Goal: Information Seeking & Learning: Compare options

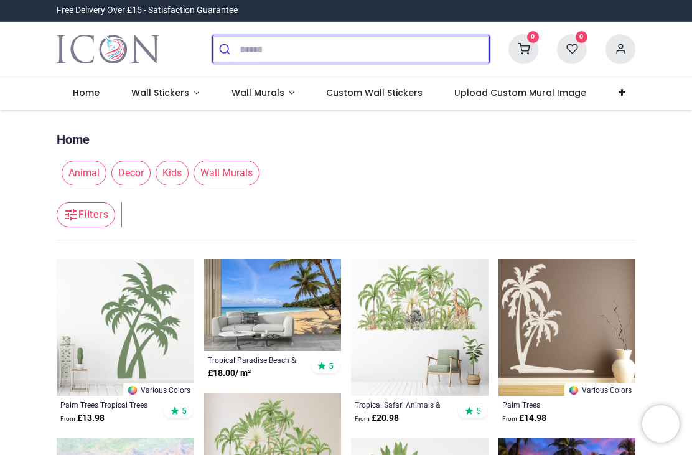
click at [264, 45] on input "search" at bounding box center [365, 48] width 250 height 27
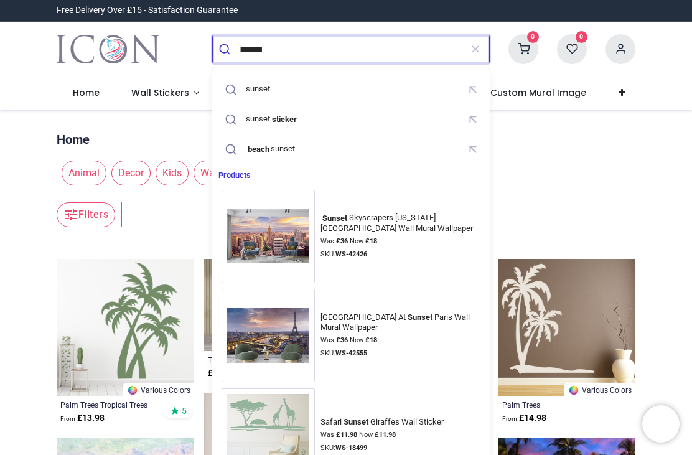
type input "******"
click at [226, 49] on button "submit" at bounding box center [226, 48] width 27 height 27
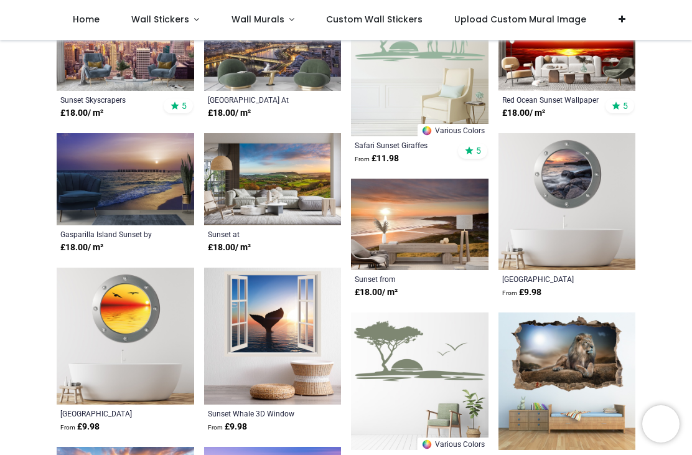
scroll to position [190, 0]
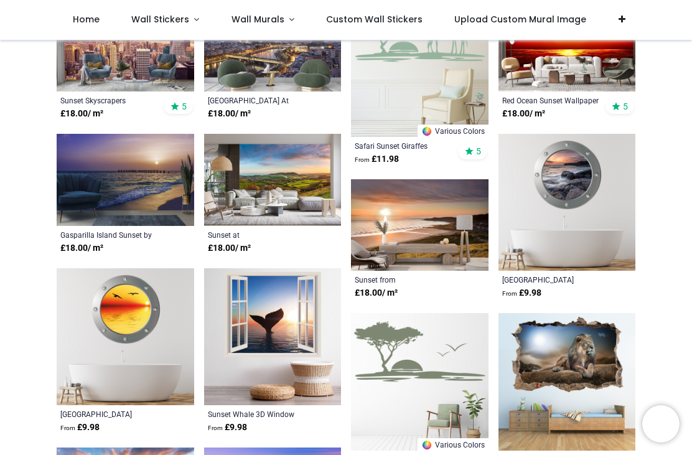
click at [83, 188] on img at bounding box center [126, 180] width 138 height 92
click at [413, 211] on img at bounding box center [420, 225] width 138 height 92
click at [76, 169] on img at bounding box center [126, 180] width 138 height 92
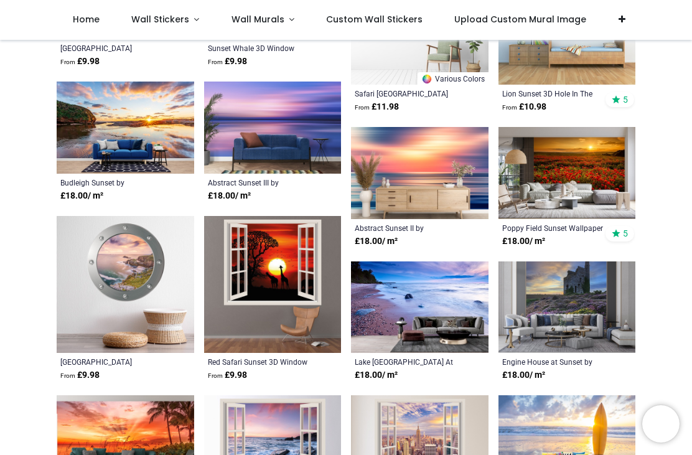
scroll to position [555, 0]
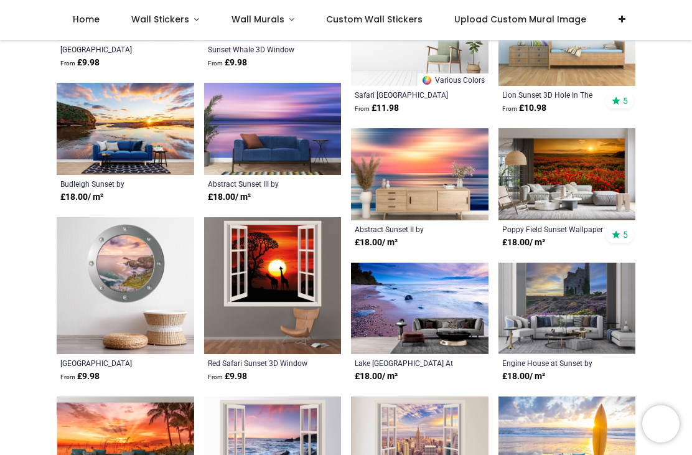
click at [217, 104] on img at bounding box center [273, 129] width 138 height 92
click at [222, 118] on img at bounding box center [273, 129] width 138 height 92
click at [239, 130] on img at bounding box center [273, 129] width 138 height 92
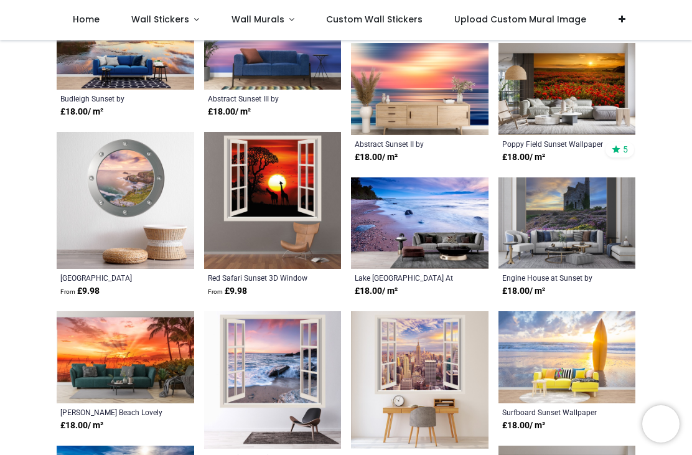
scroll to position [661, 0]
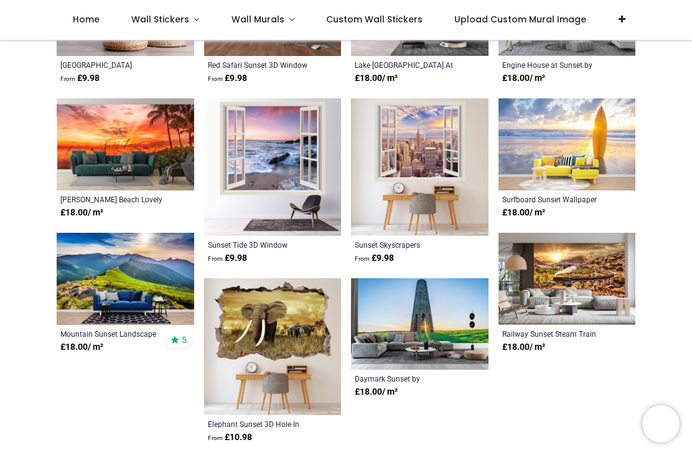
scroll to position [865, 0]
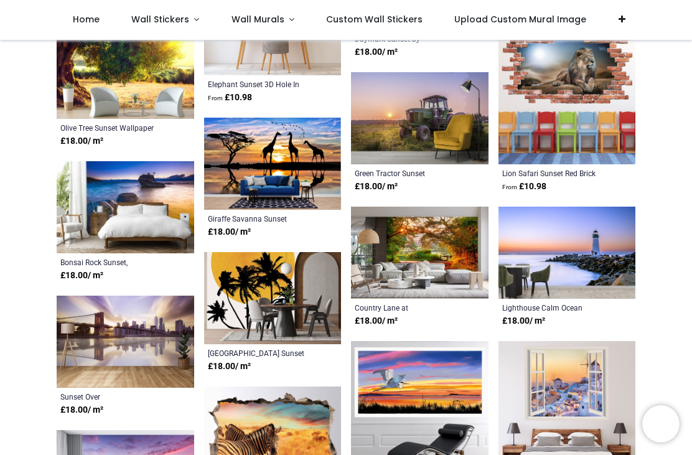
scroll to position [1194, 0]
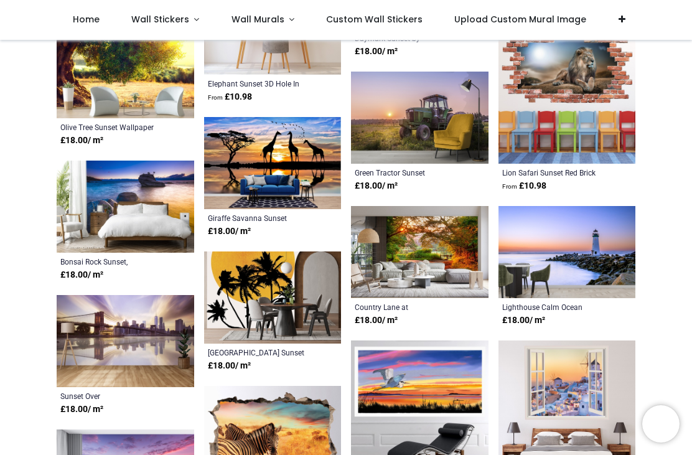
click at [129, 201] on img at bounding box center [126, 207] width 138 height 92
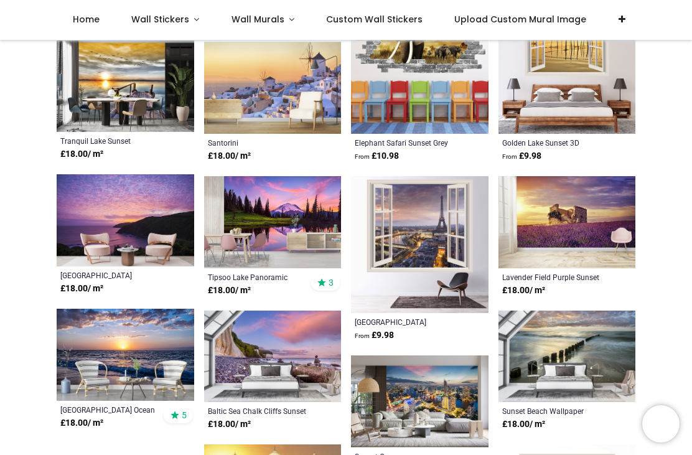
scroll to position [1721, 0]
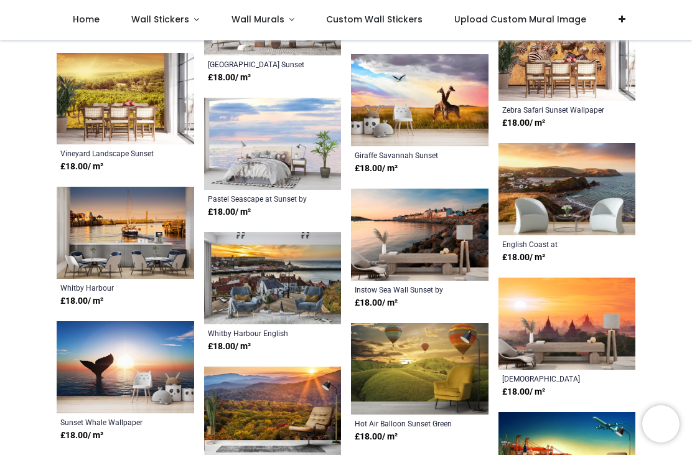
scroll to position [2466, 0]
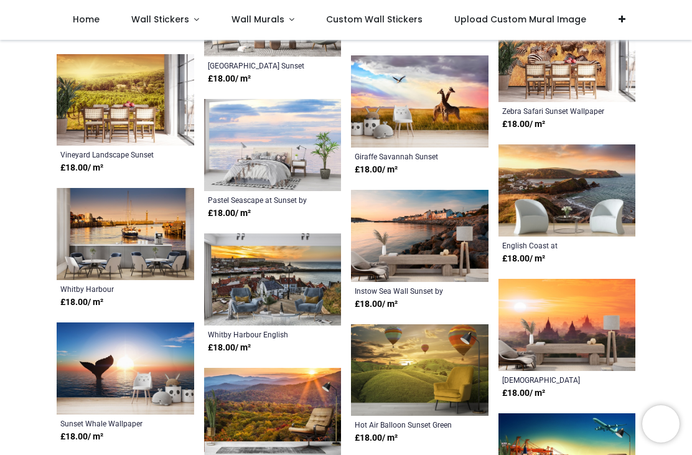
click at [247, 138] on img at bounding box center [273, 145] width 138 height 92
click at [235, 158] on img at bounding box center [273, 145] width 138 height 92
click at [235, 165] on img at bounding box center [273, 145] width 138 height 92
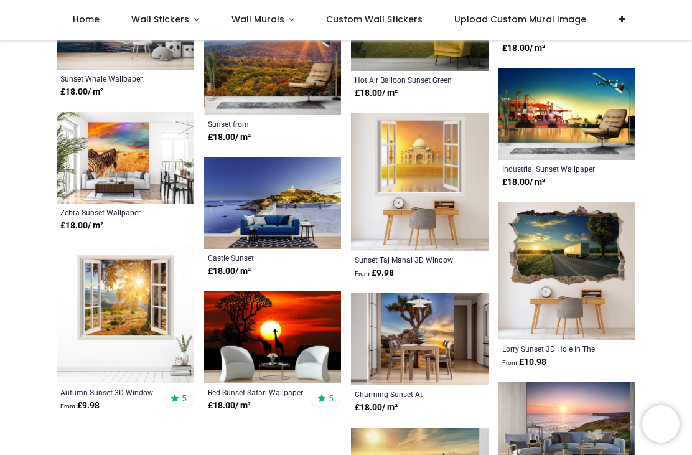
scroll to position [3045, 0]
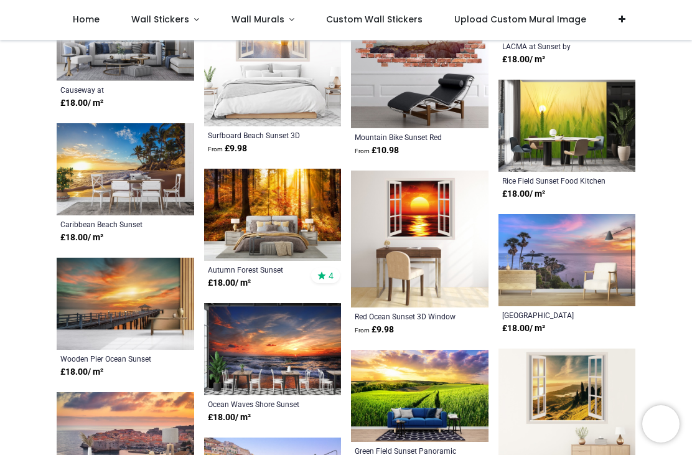
scroll to position [3398, 0]
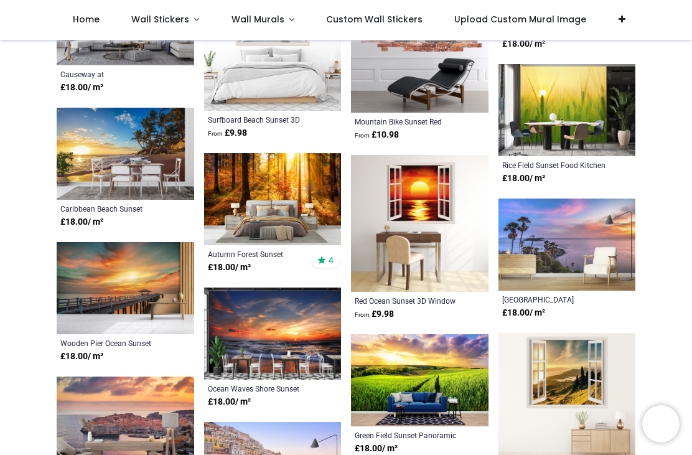
click at [81, 163] on img at bounding box center [126, 154] width 138 height 92
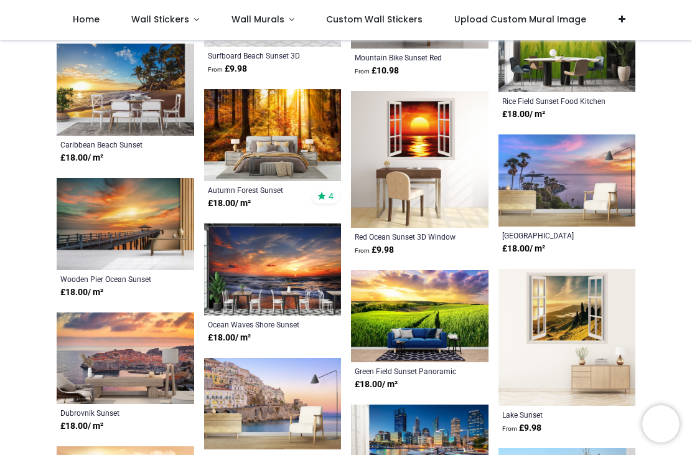
scroll to position [3463, 0]
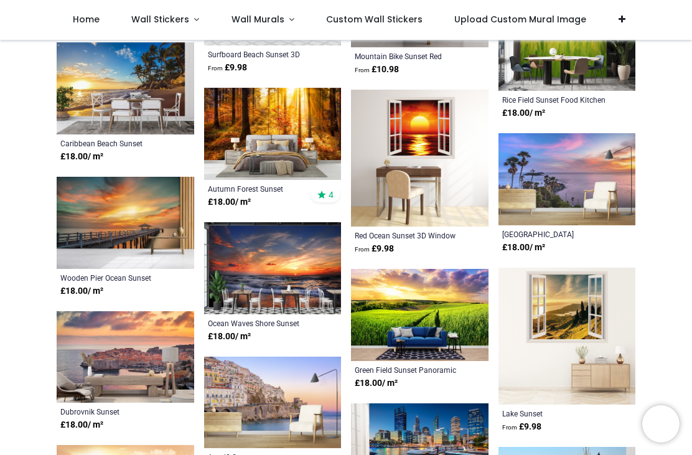
click at [525, 166] on img at bounding box center [568, 179] width 138 height 92
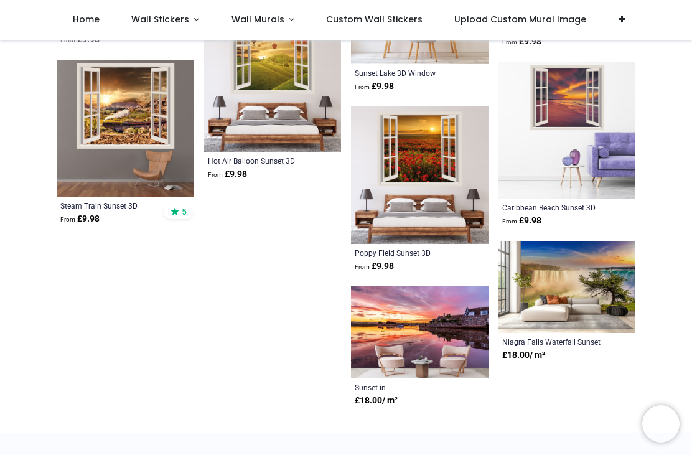
scroll to position [4477, 0]
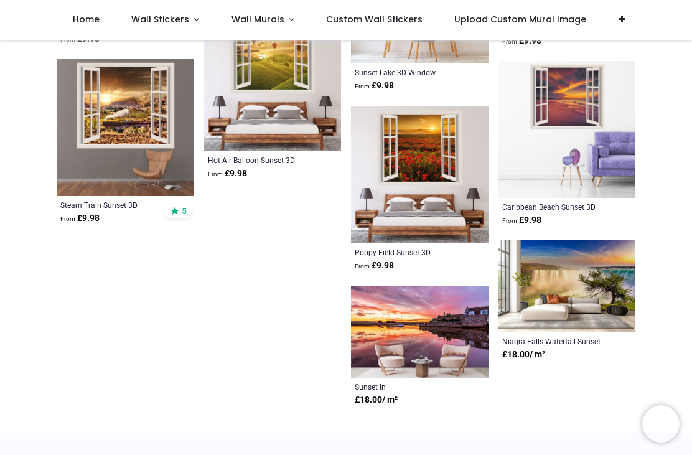
click at [536, 300] on img at bounding box center [568, 286] width 138 height 92
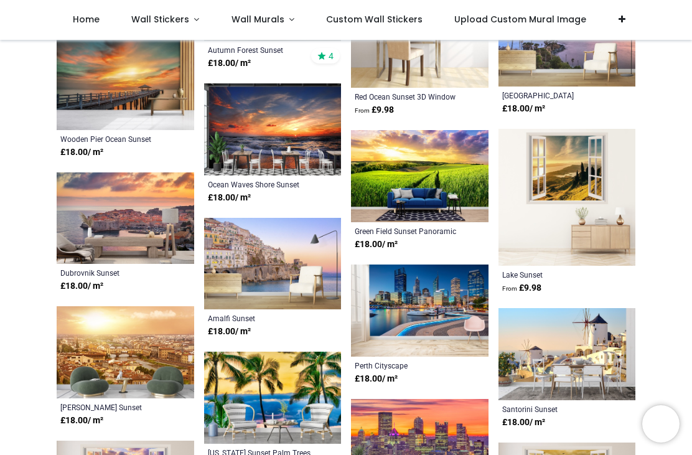
scroll to position [3560, 0]
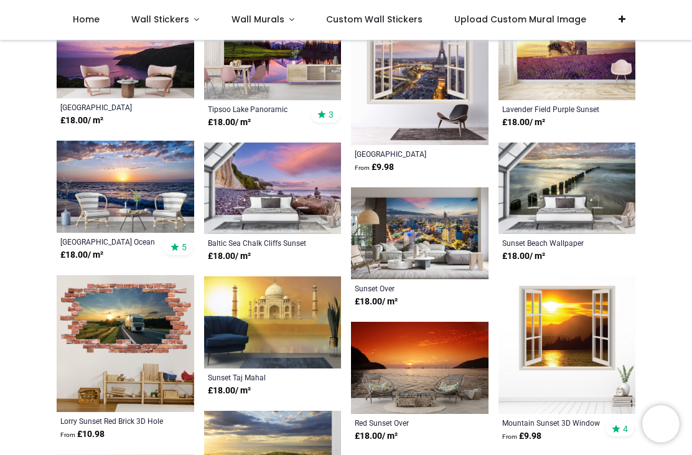
scroll to position [1885, 0]
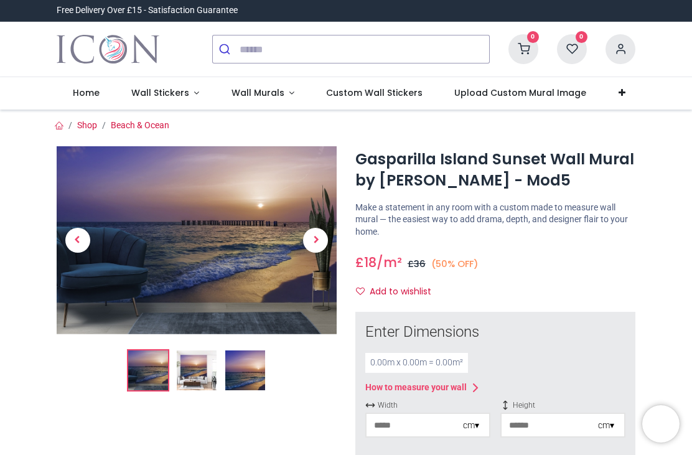
click at [260, 364] on img at bounding box center [245, 371] width 40 height 40
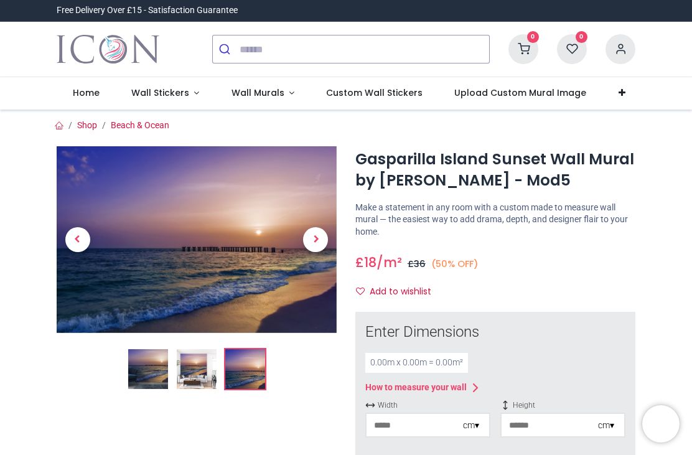
click at [82, 185] on link at bounding box center [78, 239] width 42 height 131
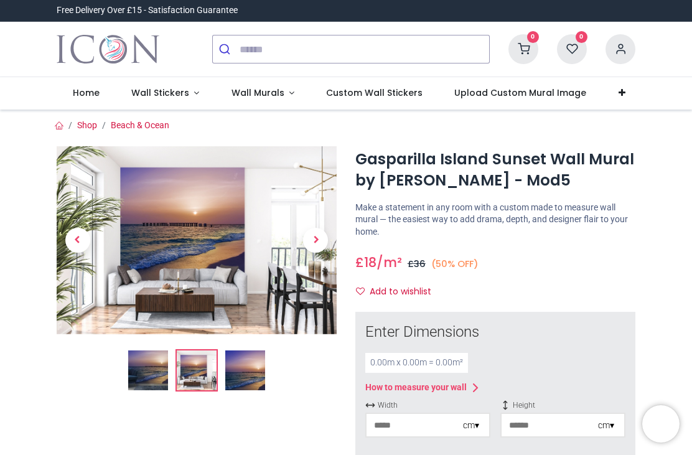
click at [247, 361] on img at bounding box center [245, 371] width 40 height 40
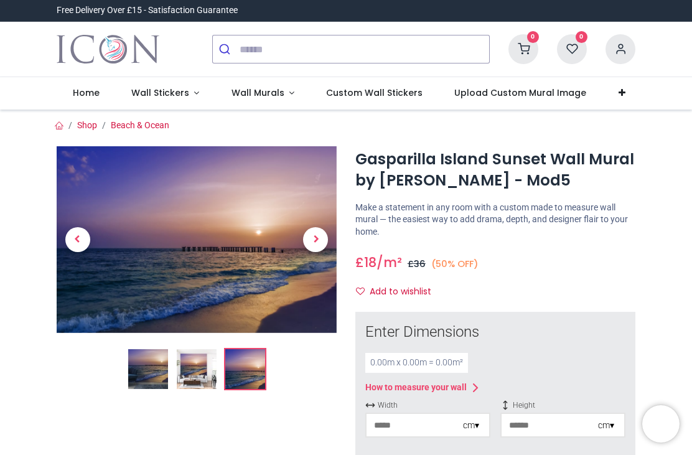
click at [170, 246] on img at bounding box center [197, 239] width 280 height 187
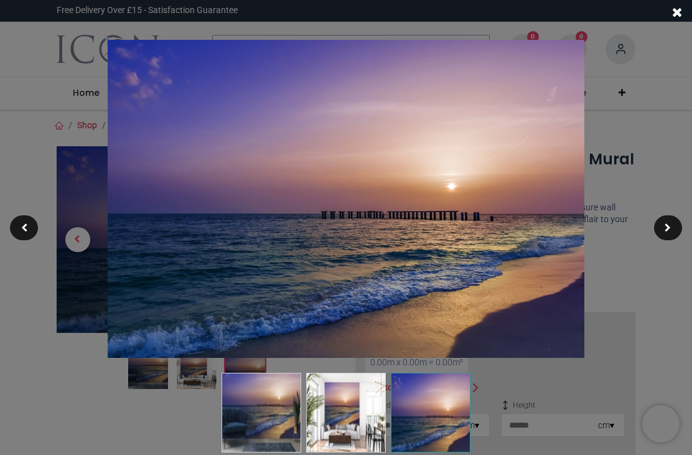
click at [670, 295] on div at bounding box center [346, 227] width 692 height 455
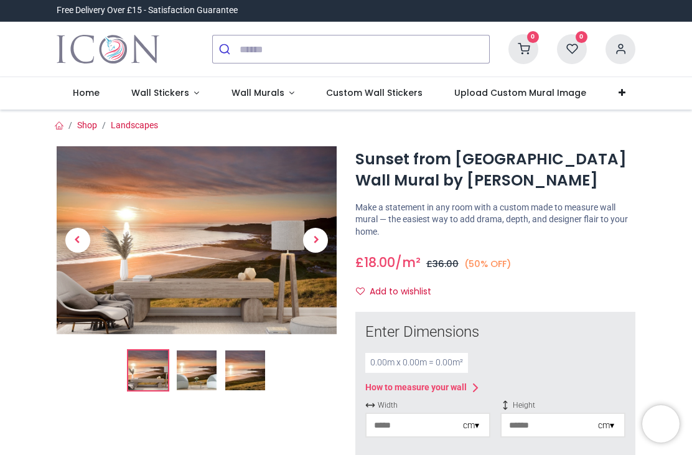
click at [233, 371] on img at bounding box center [245, 371] width 40 height 40
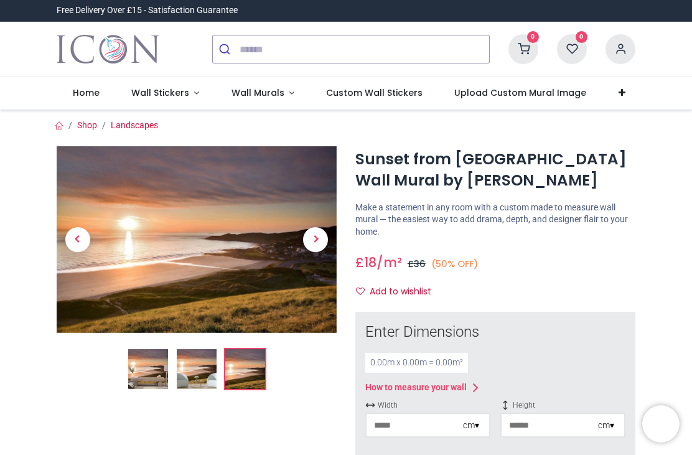
click at [182, 231] on img at bounding box center [197, 239] width 280 height 187
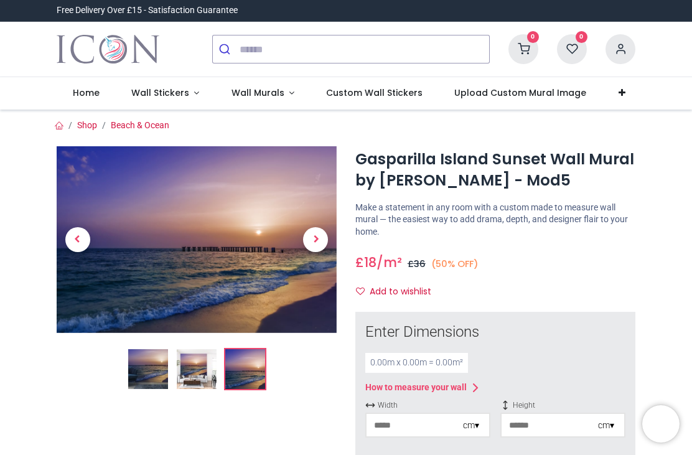
click at [176, 247] on img at bounding box center [197, 239] width 280 height 187
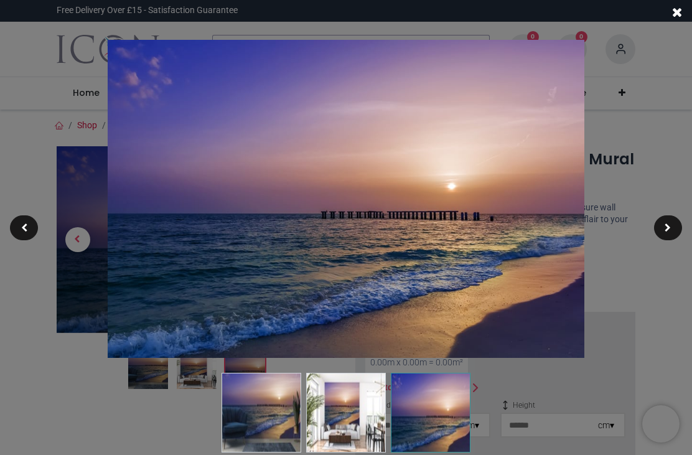
click at [22, 102] on div at bounding box center [346, 227] width 692 height 455
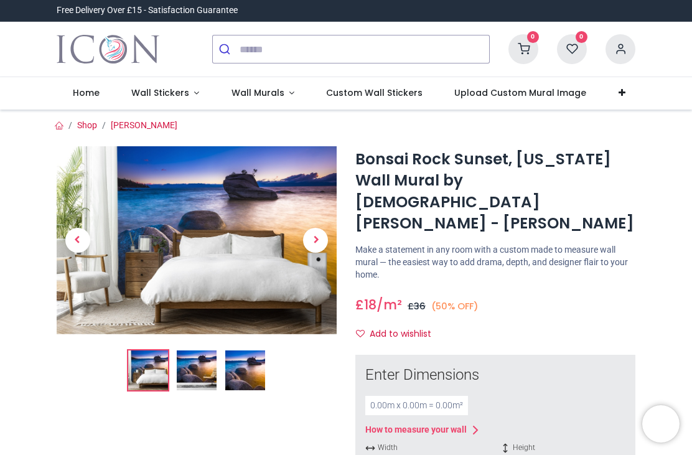
click at [249, 366] on img at bounding box center [245, 371] width 40 height 40
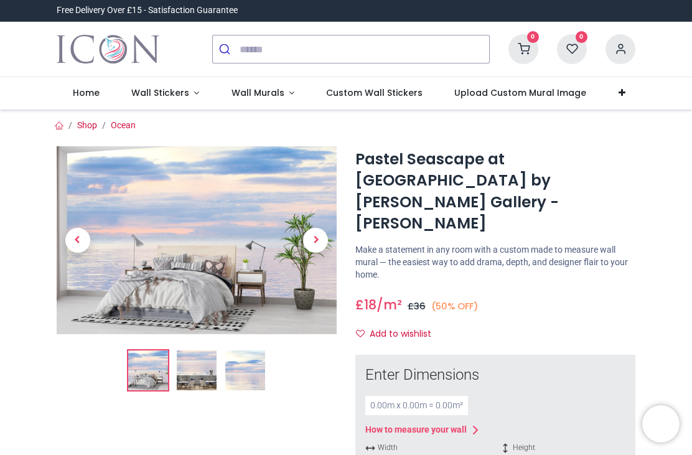
click at [248, 367] on img at bounding box center [245, 371] width 40 height 40
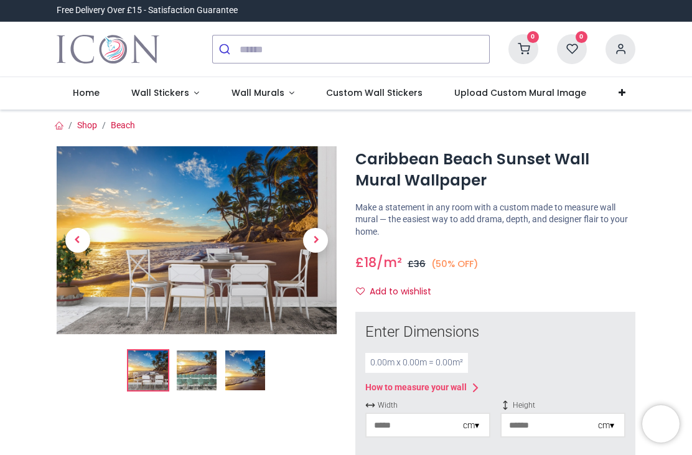
click at [237, 377] on img at bounding box center [245, 371] width 40 height 40
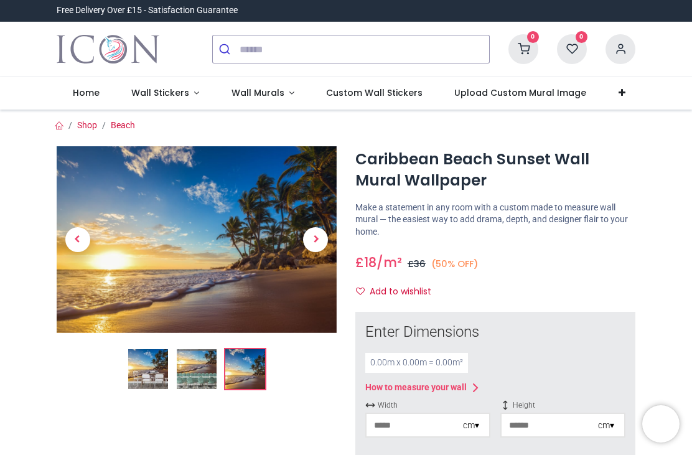
click at [138, 215] on img at bounding box center [197, 239] width 280 height 187
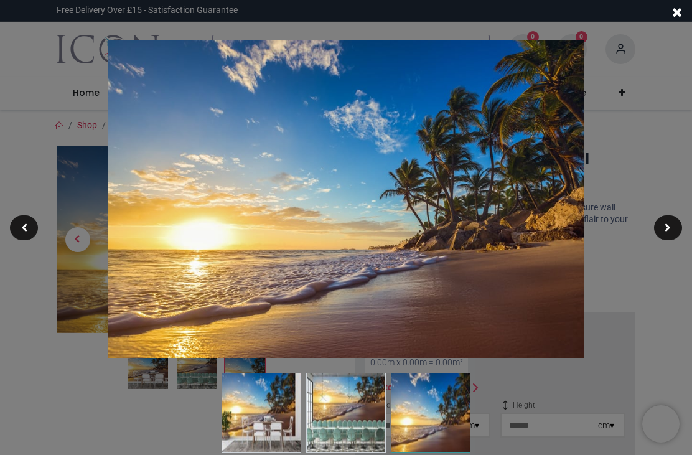
click at [38, 295] on div at bounding box center [346, 227] width 692 height 455
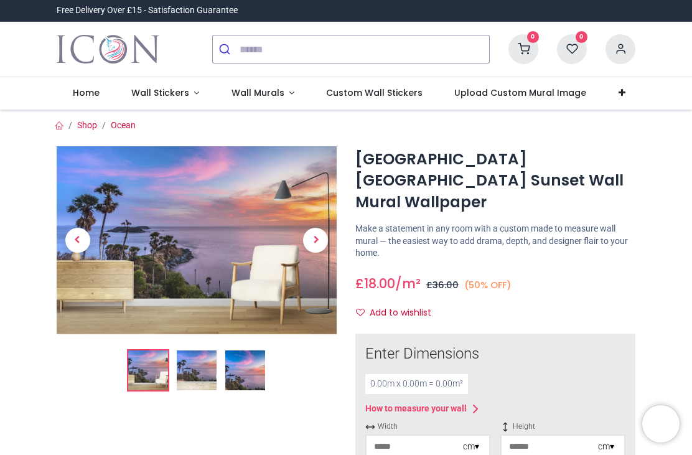
click at [242, 372] on img at bounding box center [245, 371] width 40 height 40
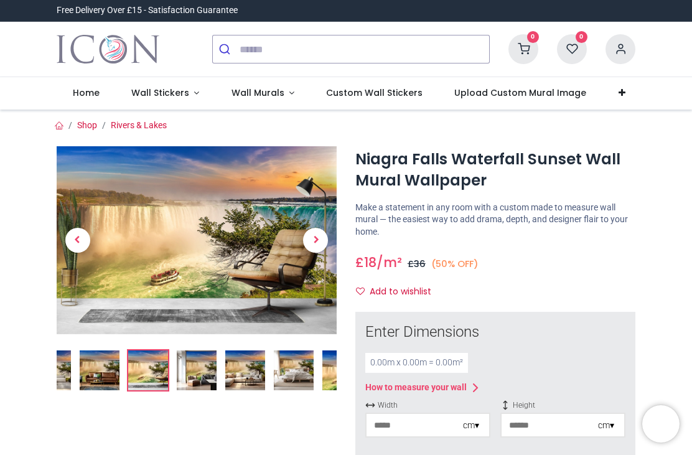
click at [335, 351] on img at bounding box center [343, 371] width 40 height 40
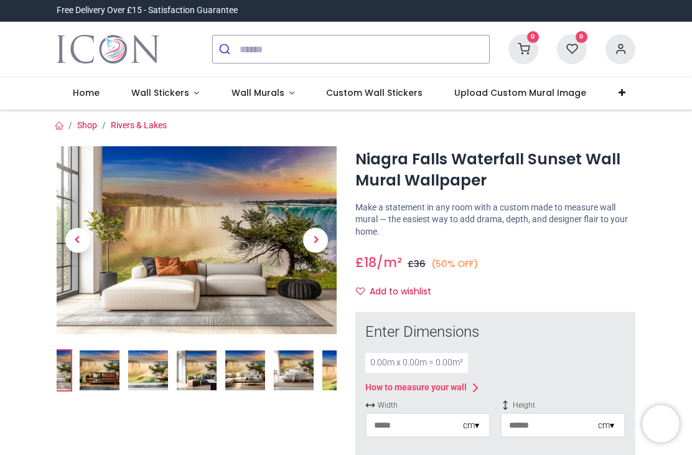
click at [331, 358] on img at bounding box center [343, 371] width 40 height 40
